Goal: Information Seeking & Learning: Learn about a topic

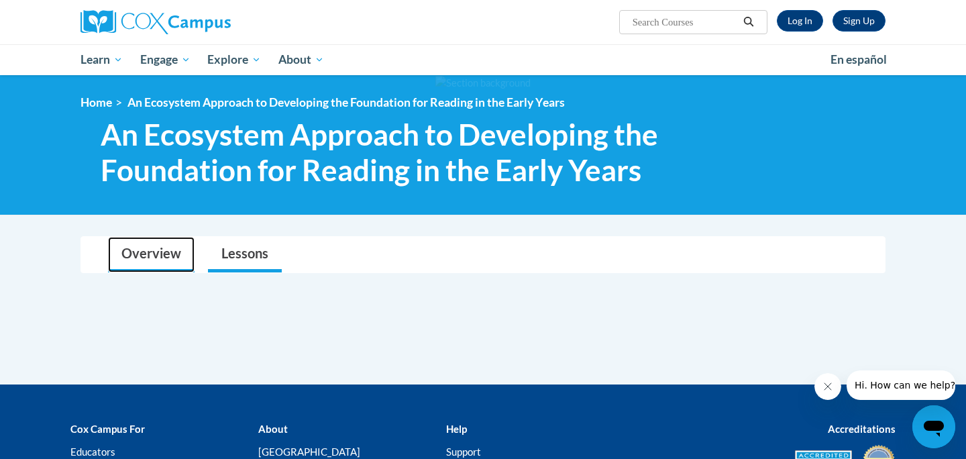
click at [142, 246] on link "Overview" at bounding box center [151, 255] width 87 height 36
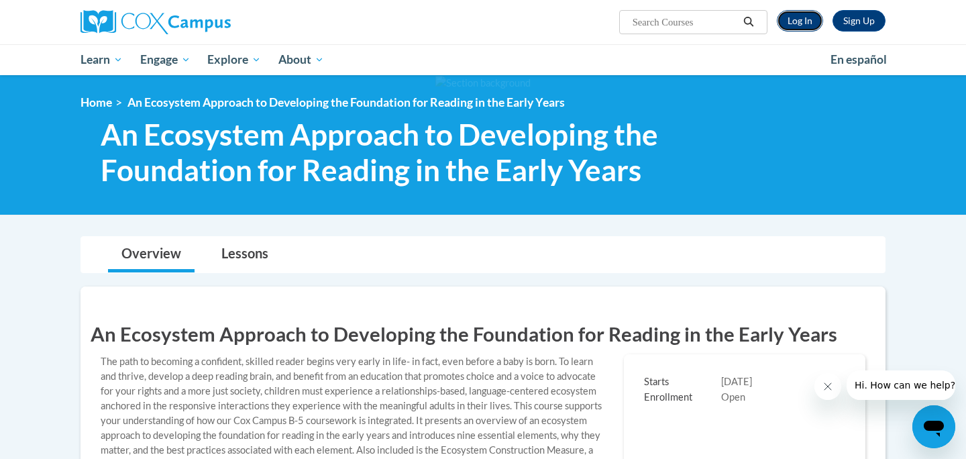
click at [788, 19] on link "Log In" at bounding box center [800, 20] width 46 height 21
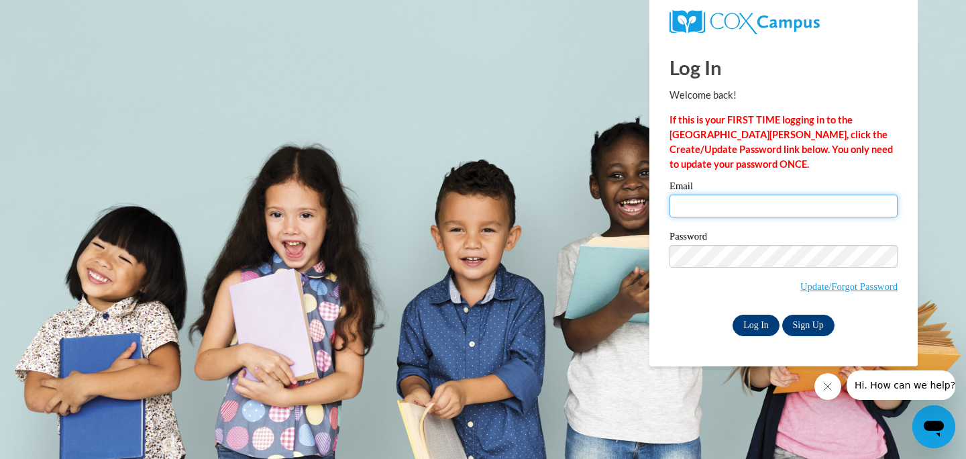
type input "georgie.weir@biloxischools.net"
click at [757, 325] on input "Log In" at bounding box center [756, 325] width 47 height 21
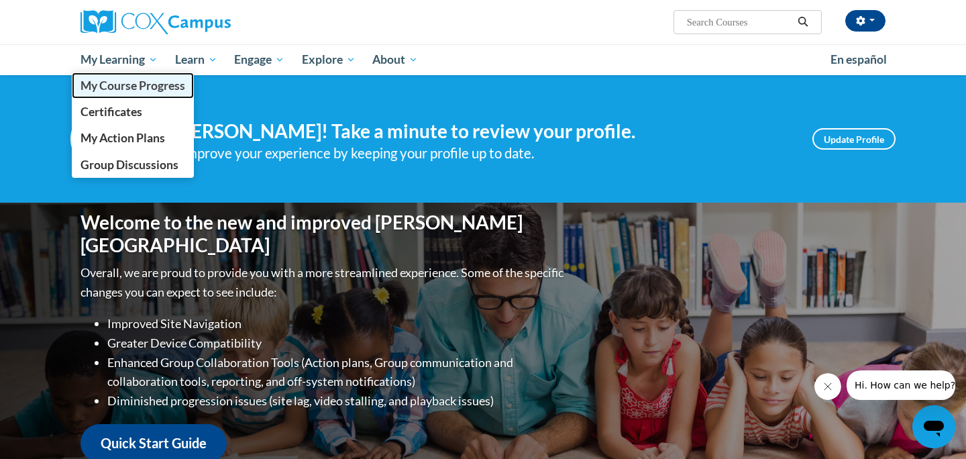
click at [130, 83] on span "My Course Progress" at bounding box center [133, 86] width 105 height 14
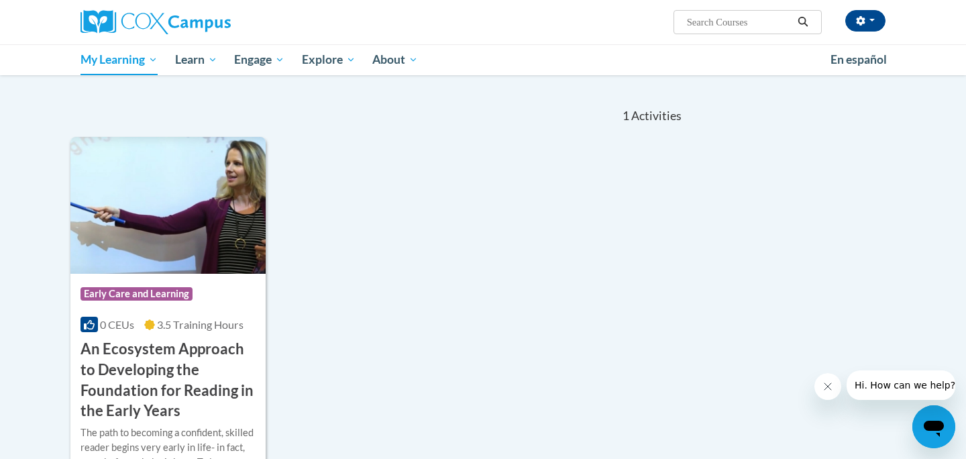
scroll to position [111, 0]
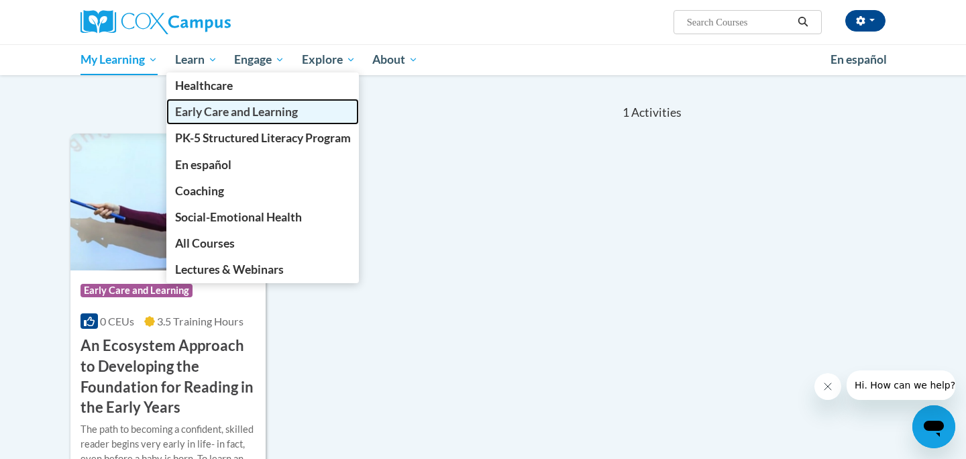
click at [207, 109] on span "Early Care and Learning" at bounding box center [236, 112] width 123 height 14
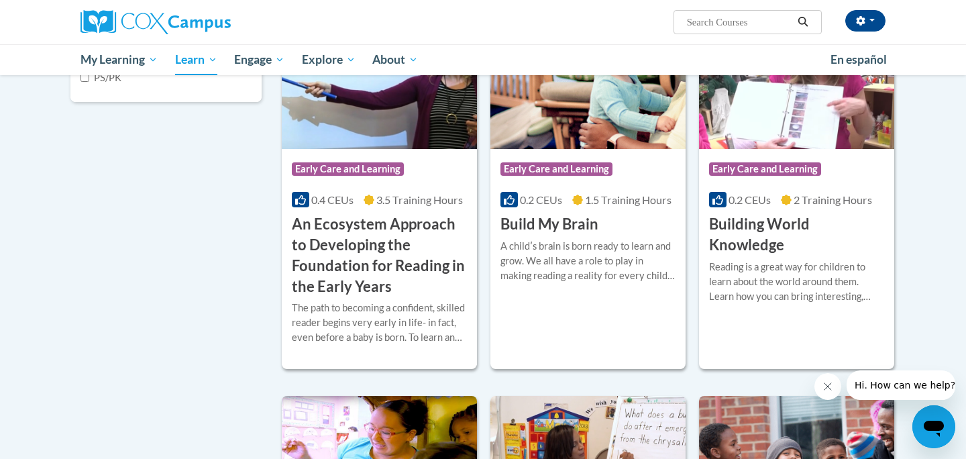
scroll to position [411, 0]
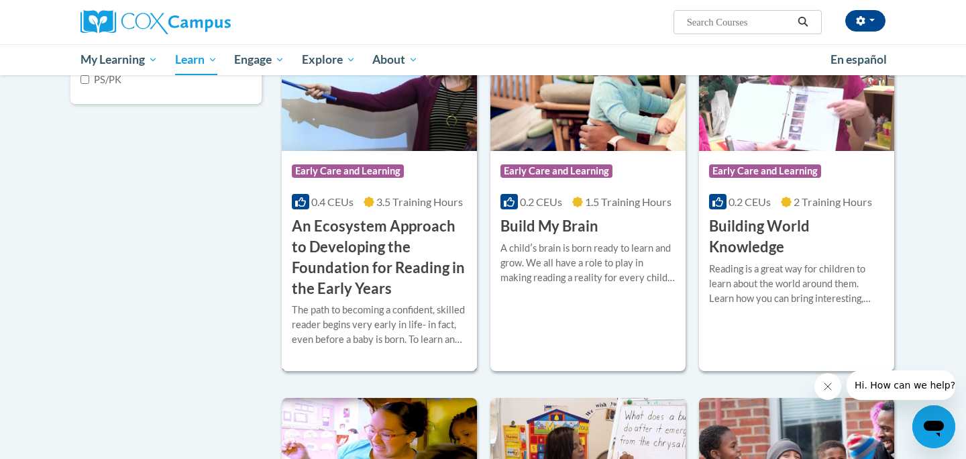
click at [393, 226] on h3 "An Ecosystem Approach to Developing the Foundation for Reading in the Early Yea…" at bounding box center [379, 257] width 175 height 83
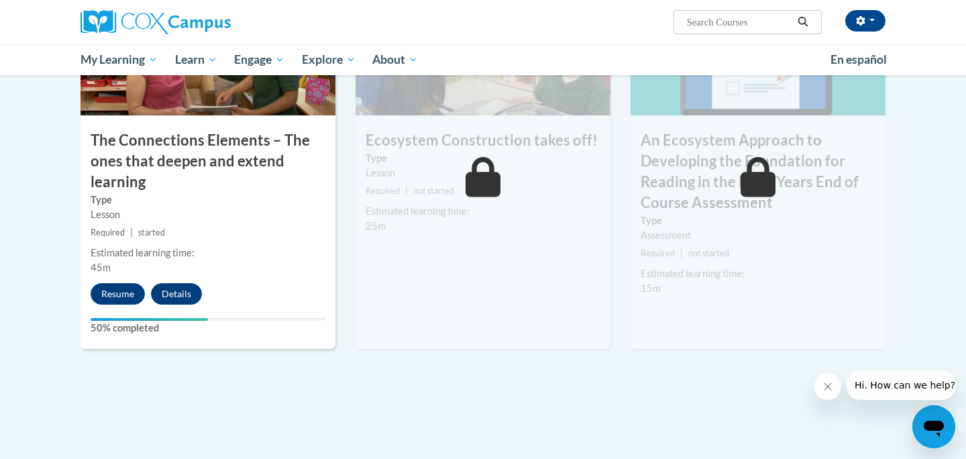
scroll to position [1147, 0]
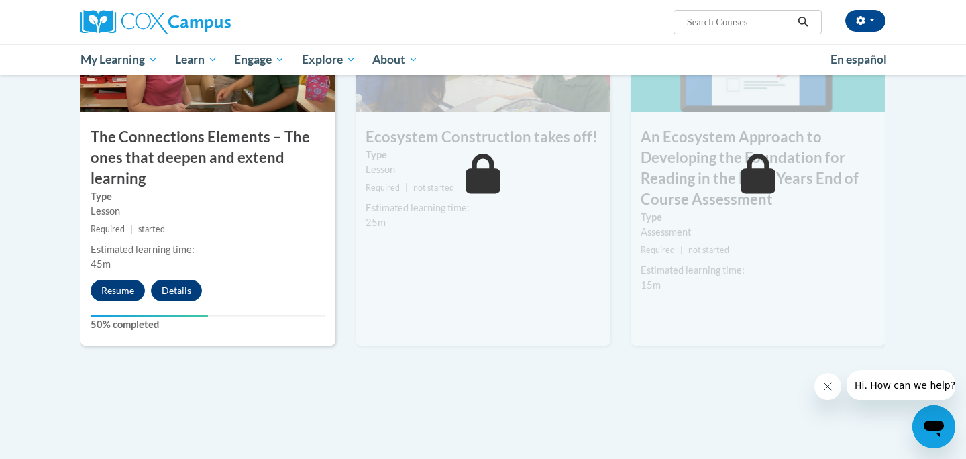
click at [116, 278] on div "7 The Connections Elements – The ones that deepen and extend learning Type Less…" at bounding box center [208, 162] width 255 height 368
click at [121, 291] on button "Resume" at bounding box center [118, 290] width 54 height 21
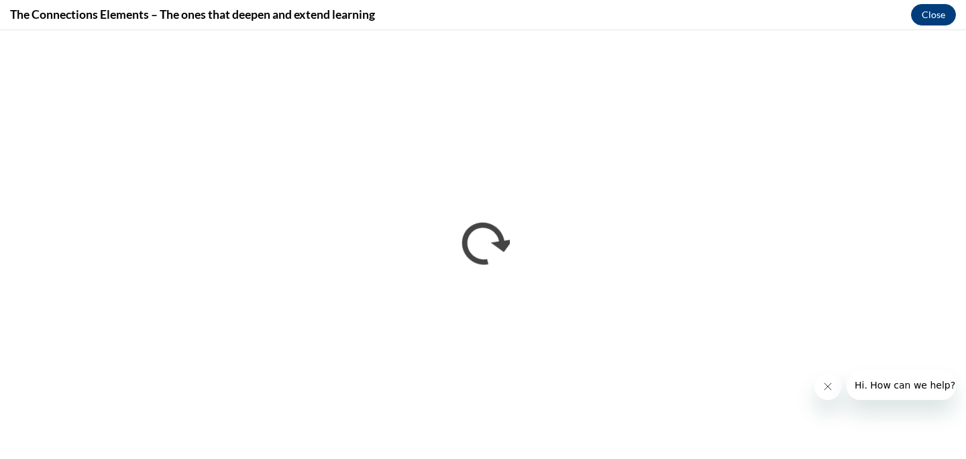
scroll to position [0, 0]
